Goal: Information Seeking & Learning: Learn about a topic

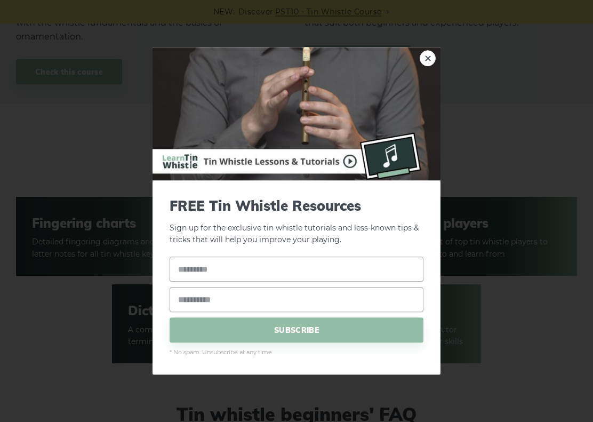
scroll to position [1428, 0]
click at [427, 55] on link "×" at bounding box center [428, 58] width 16 height 16
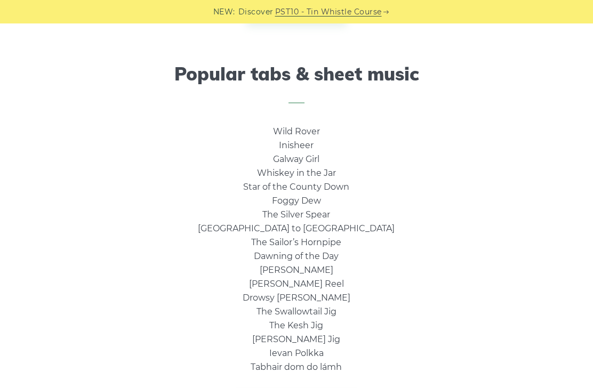
scroll to position [670, 0]
click at [272, 182] on link "Star of the County Down" at bounding box center [296, 187] width 106 height 10
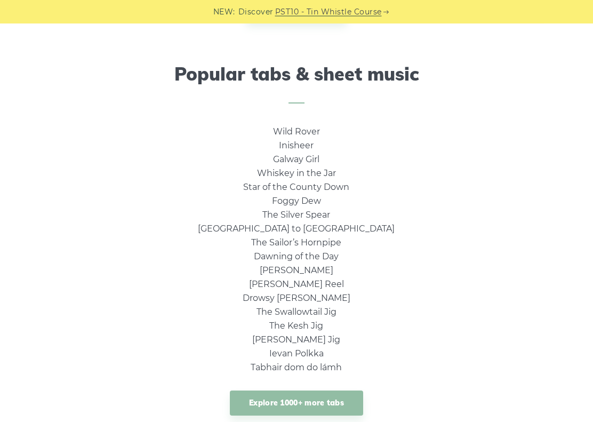
scroll to position [671, 0]
click at [270, 340] on link "[PERSON_NAME] Jig" at bounding box center [296, 339] width 88 height 10
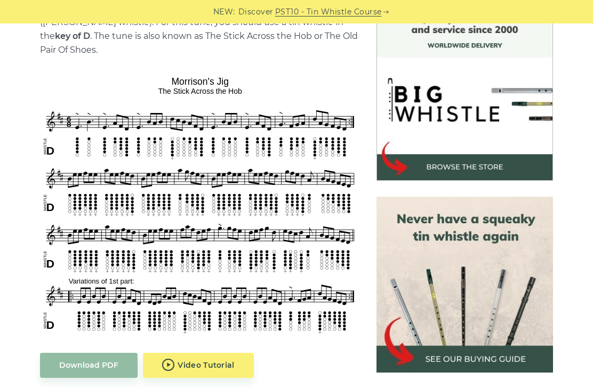
scroll to position [301, 0]
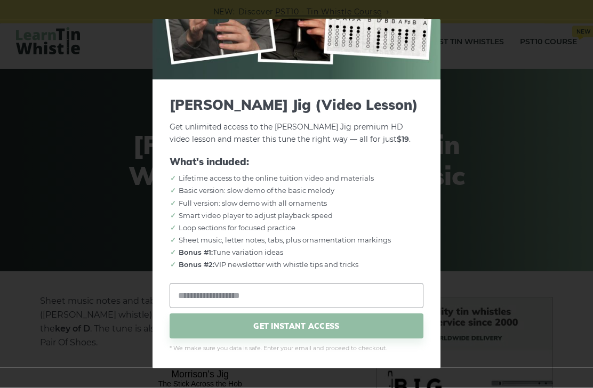
scroll to position [0, 0]
